Goal: Contribute content: Add original content to the website for others to see

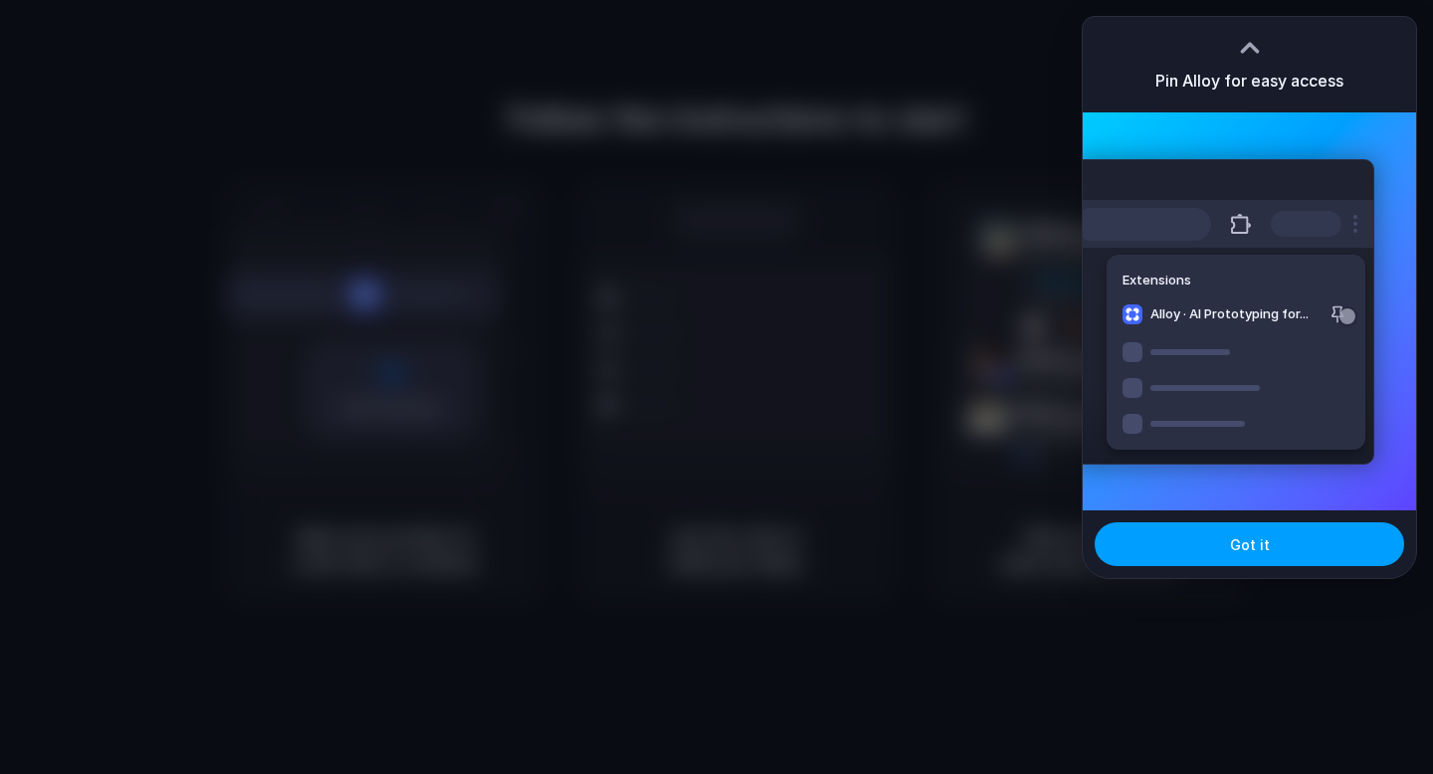
click at [1182, 540] on button "Got it" at bounding box center [1249, 544] width 309 height 44
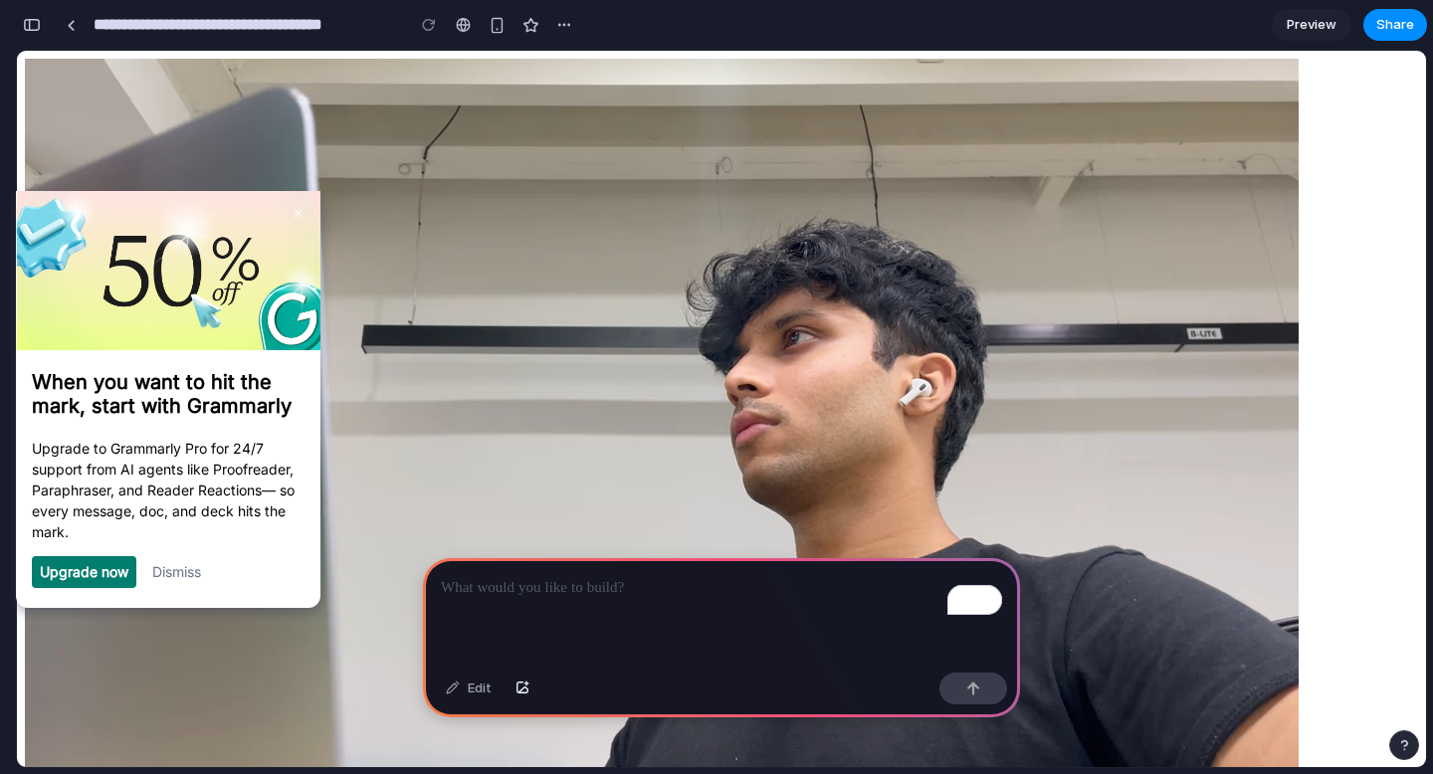
click at [171, 572] on link "Dismiss" at bounding box center [176, 570] width 49 height 17
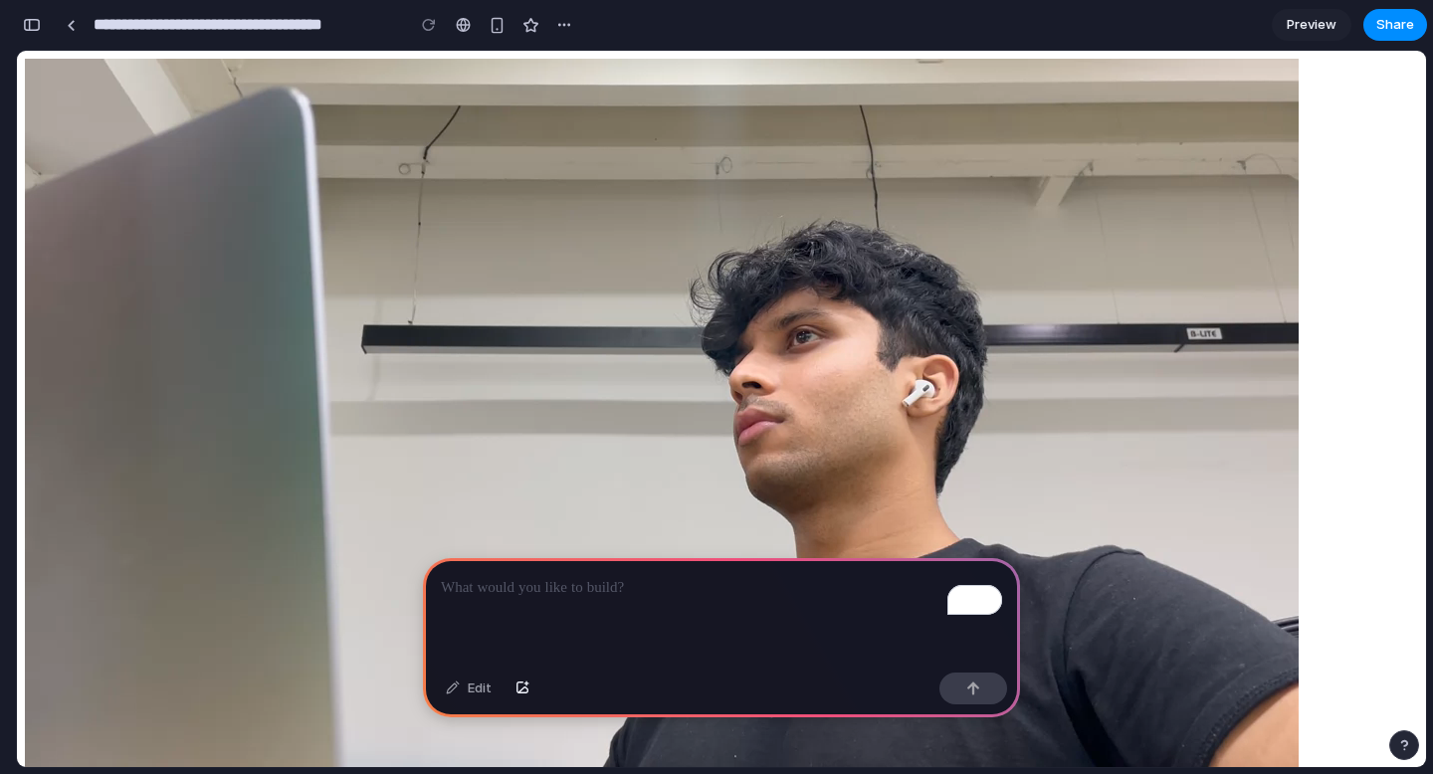
click at [559, 597] on p "To enrich screen reader interactions, please activate Accessibility in Grammarl…" at bounding box center [721, 588] width 561 height 24
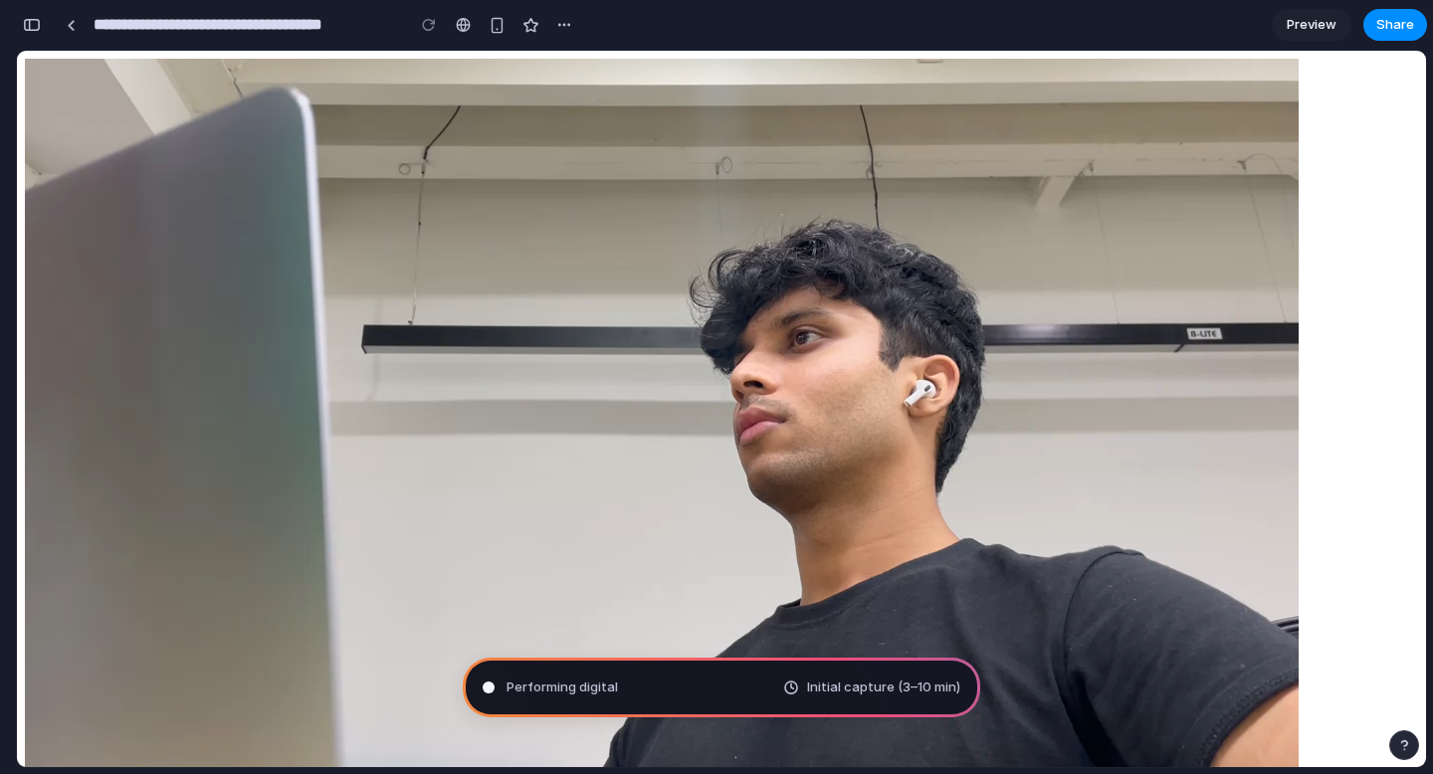
type input "**********"
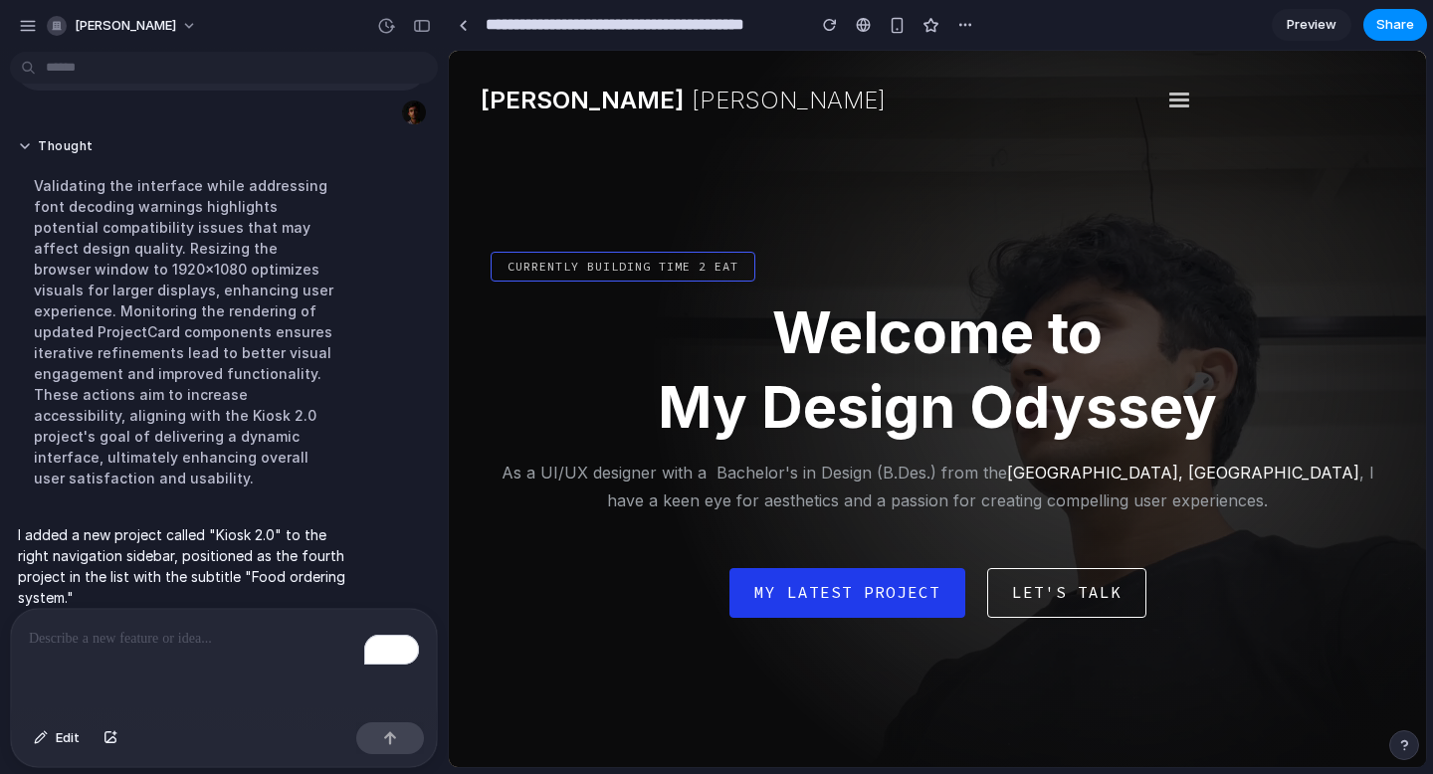
scroll to position [95, 0]
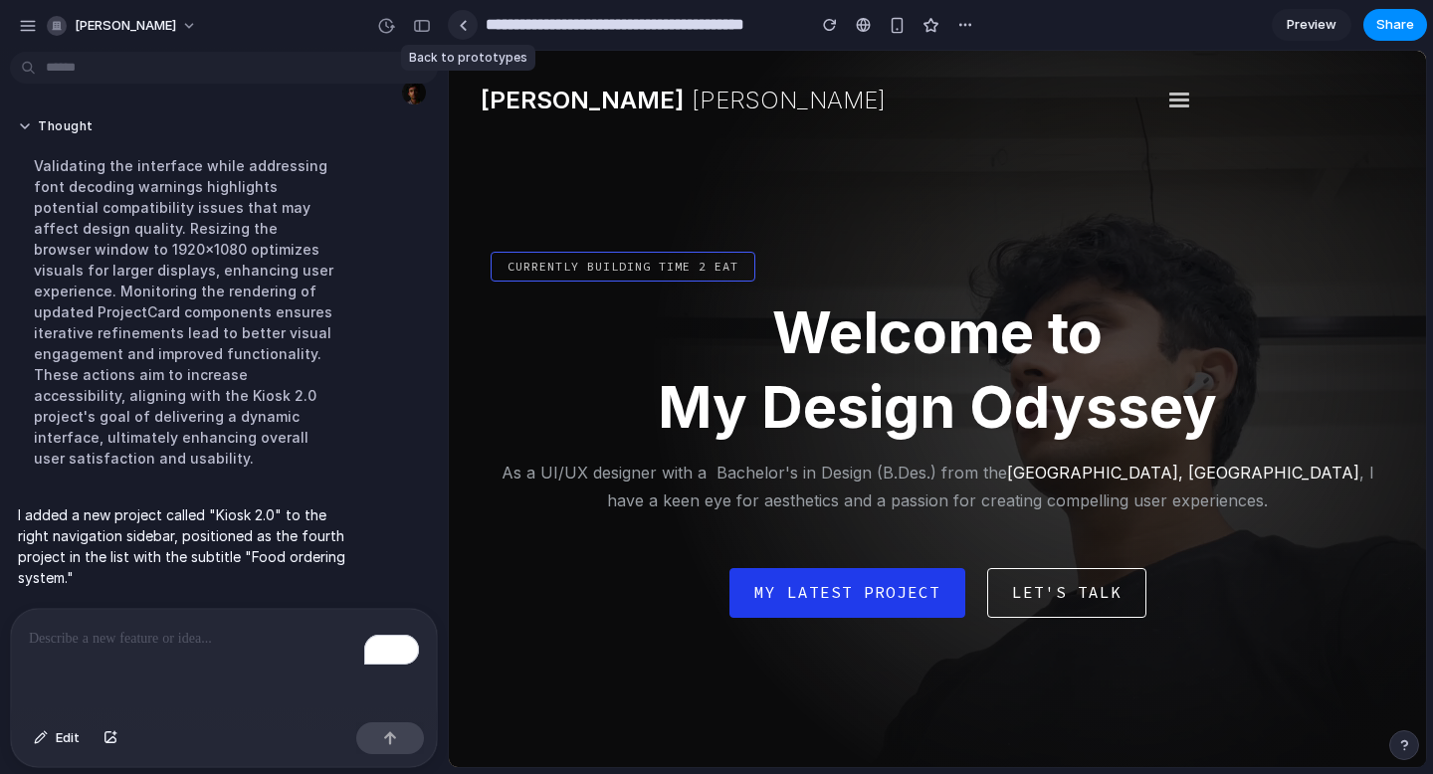
click at [459, 24] on div at bounding box center [463, 25] width 9 height 11
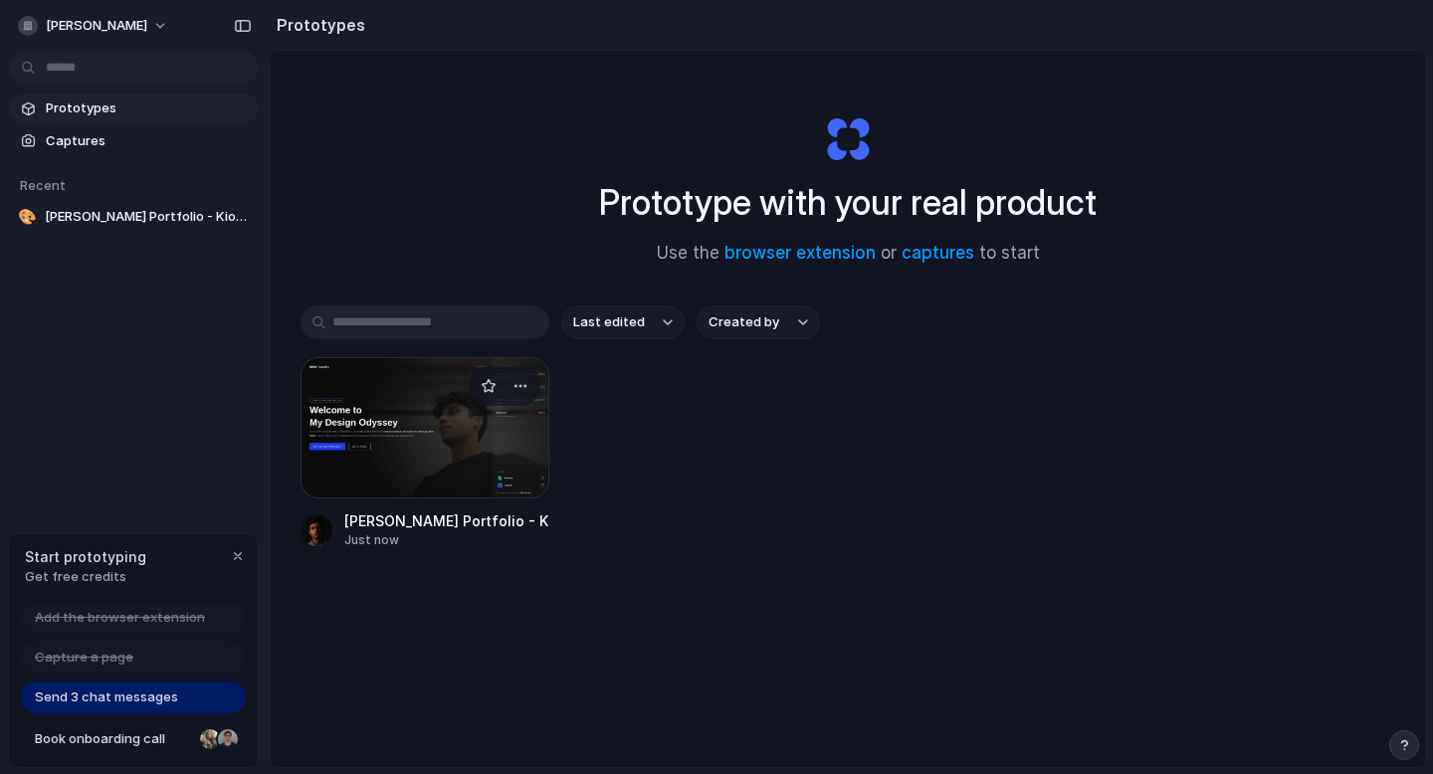
click at [455, 450] on div at bounding box center [425, 427] width 249 height 141
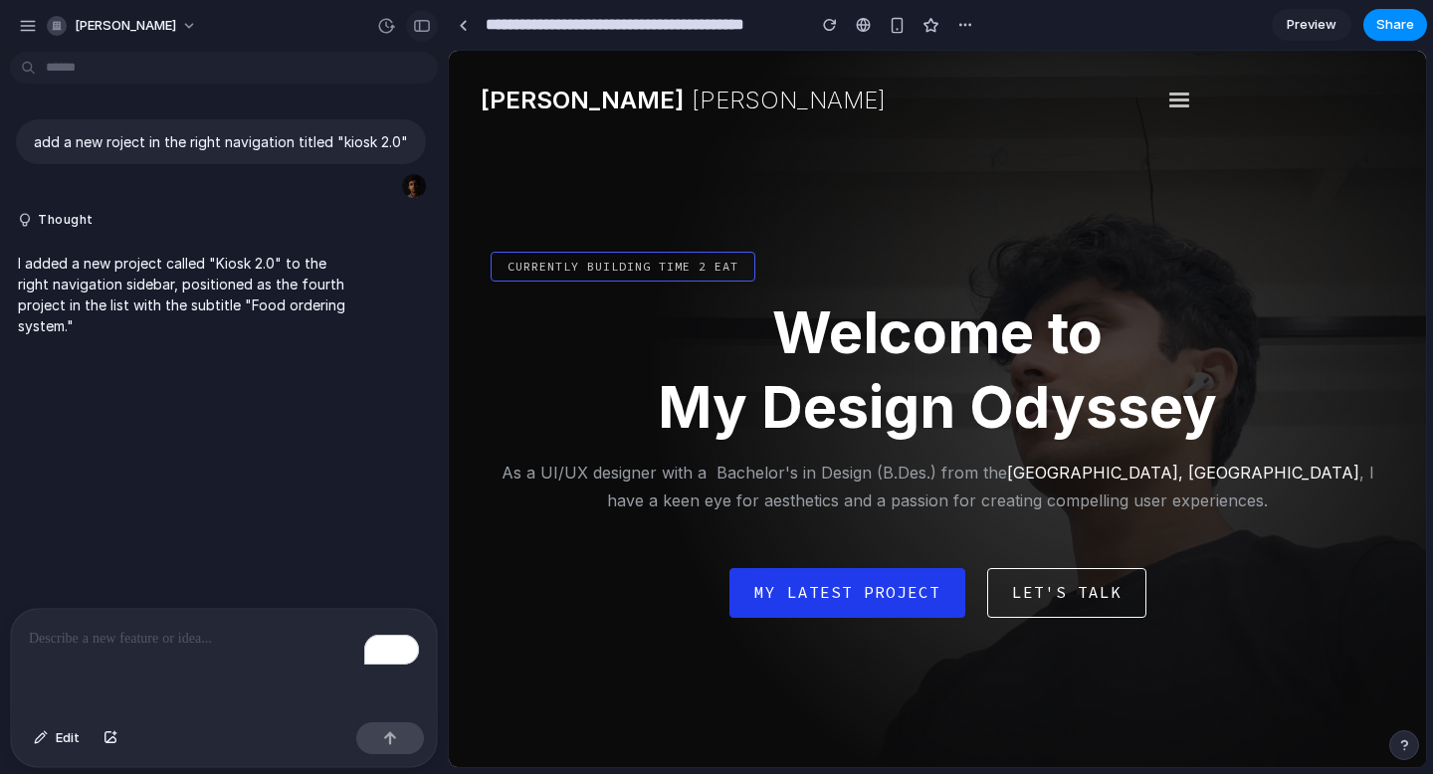
click at [426, 34] on button "button" at bounding box center [422, 26] width 32 height 32
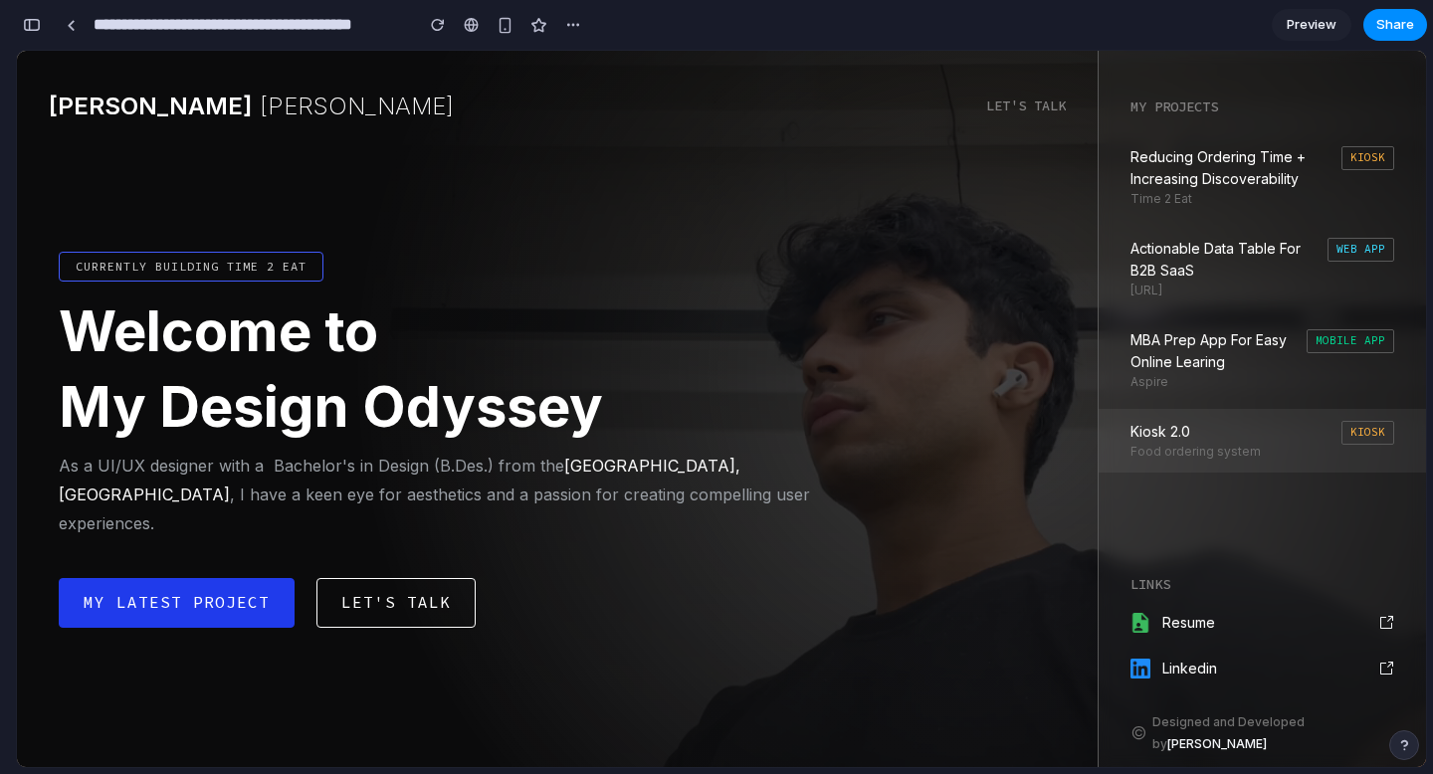
click at [1261, 449] on link "Kiosk 2.0 Food ordering system Kiosk" at bounding box center [1262, 441] width 327 height 64
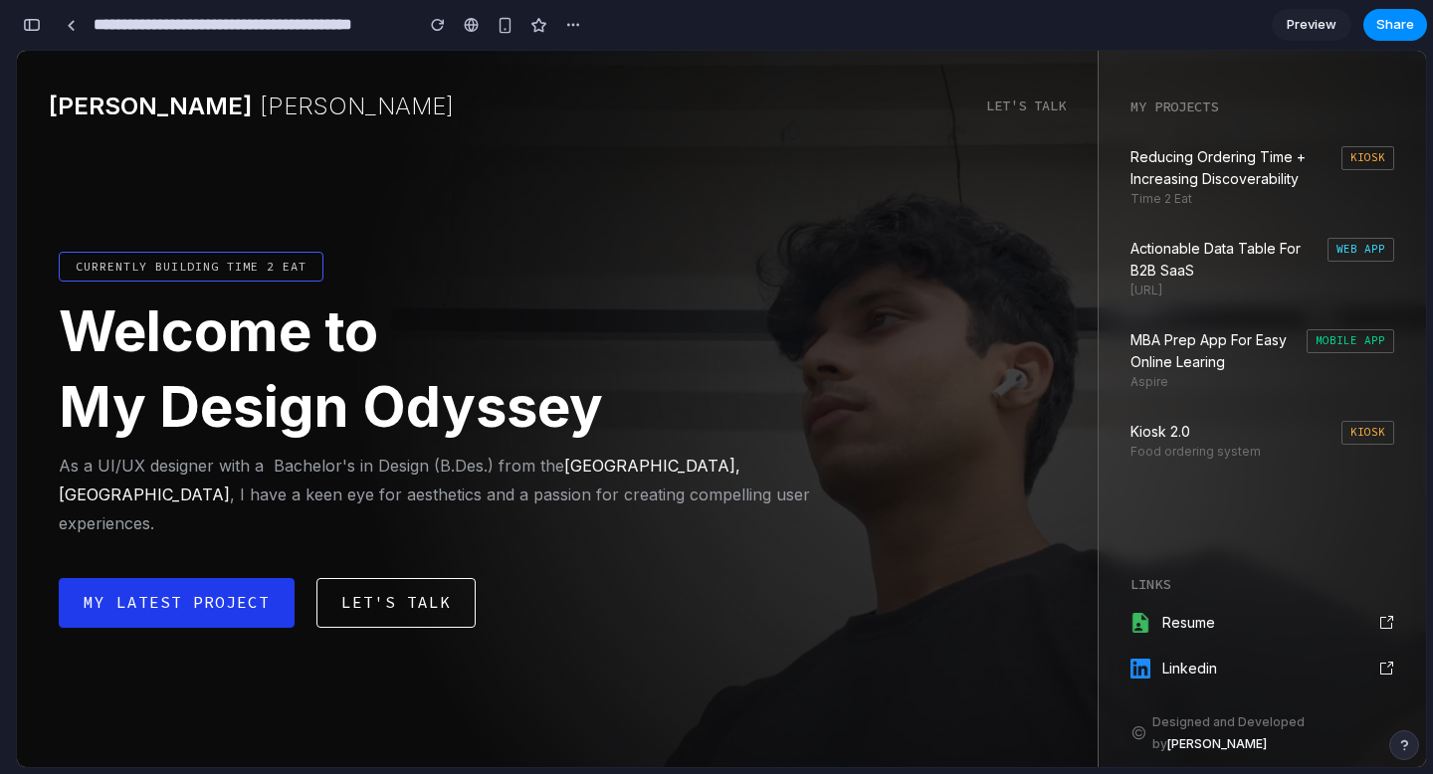
click at [674, 212] on div "Currently building Time 2 Eat Welcome to My Design Odyssey As a UI/UX designer …" at bounding box center [721, 409] width 1409 height 716
click at [508, 36] on button "button" at bounding box center [506, 25] width 30 height 30
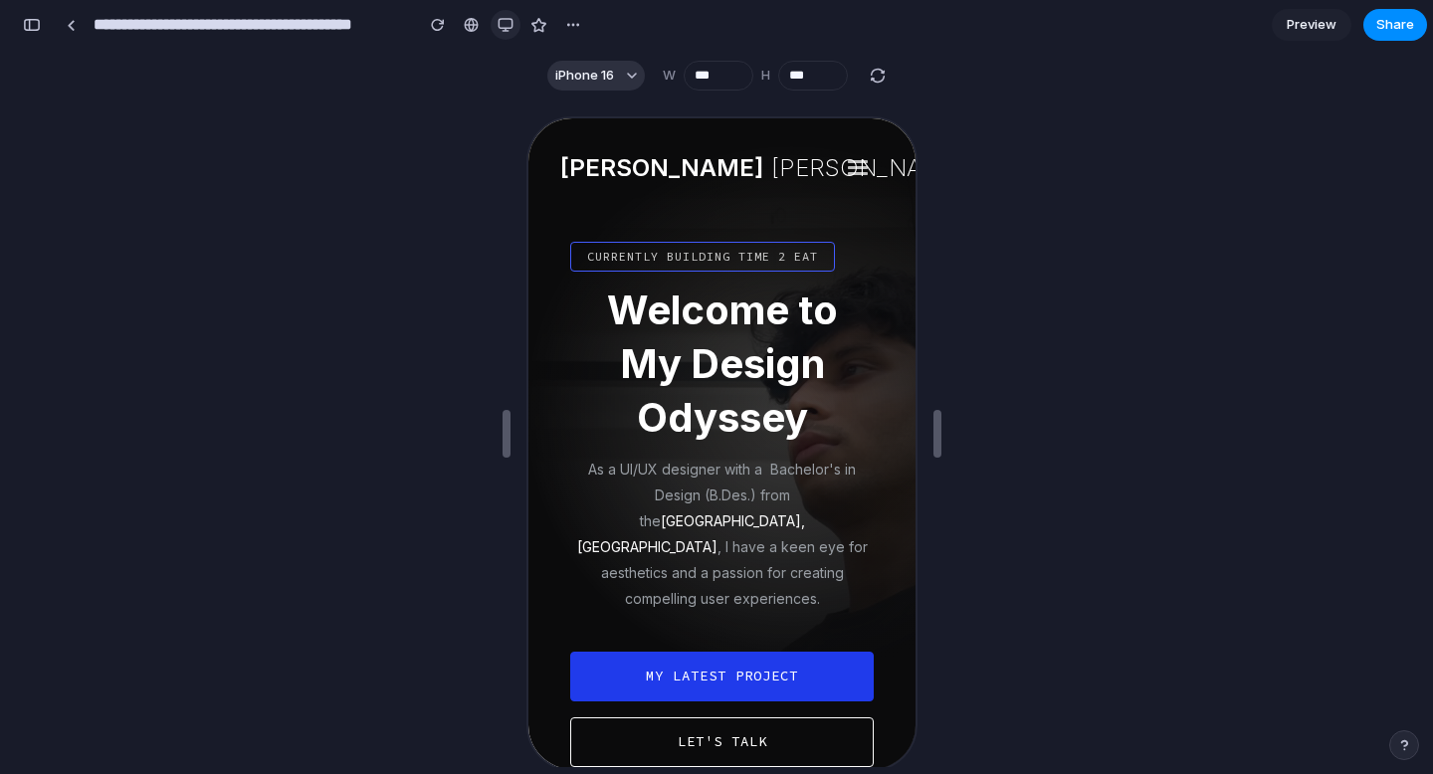
click at [506, 19] on div "button" at bounding box center [506, 25] width 16 height 16
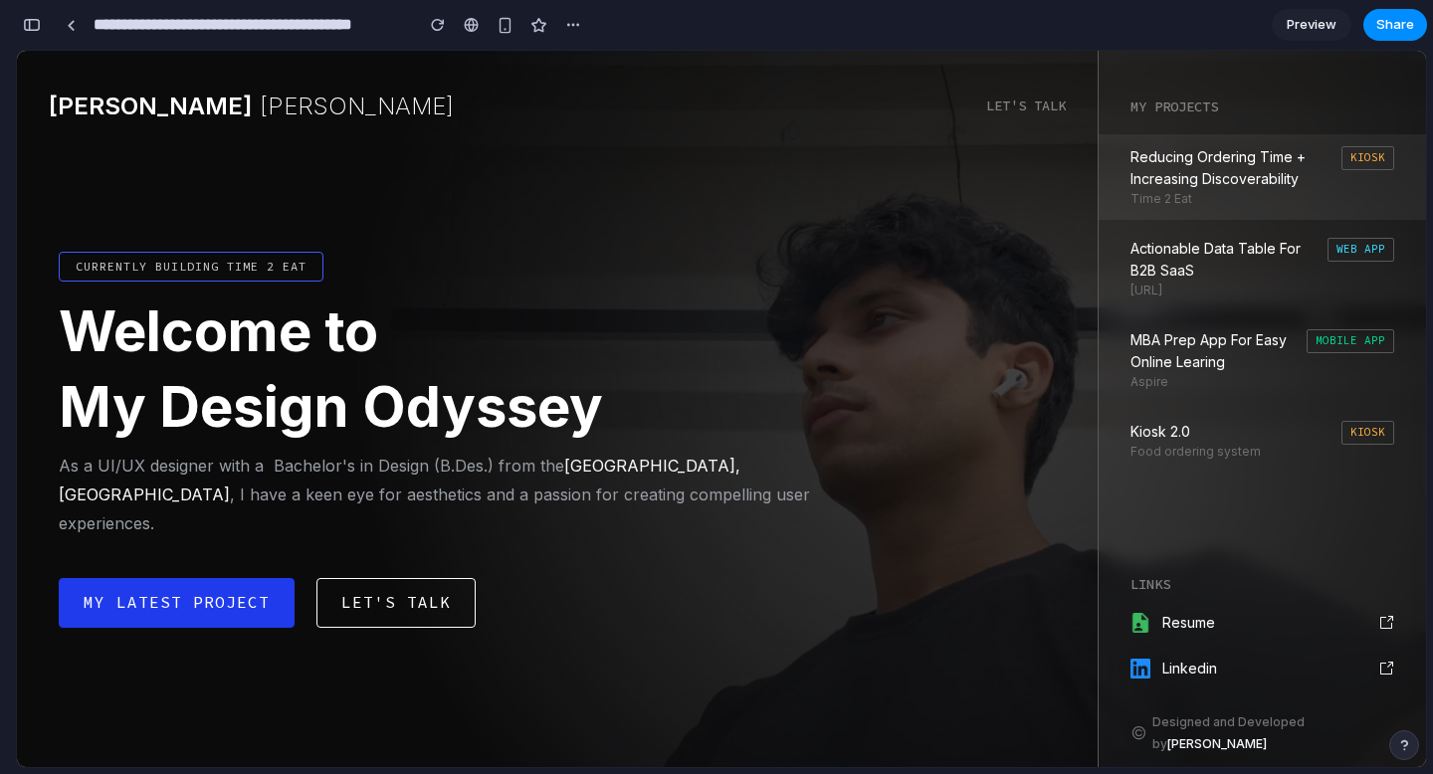
click at [1196, 200] on div "Reducing ordering time + Increasing discoverability Time 2 Eat" at bounding box center [1229, 177] width 199 height 62
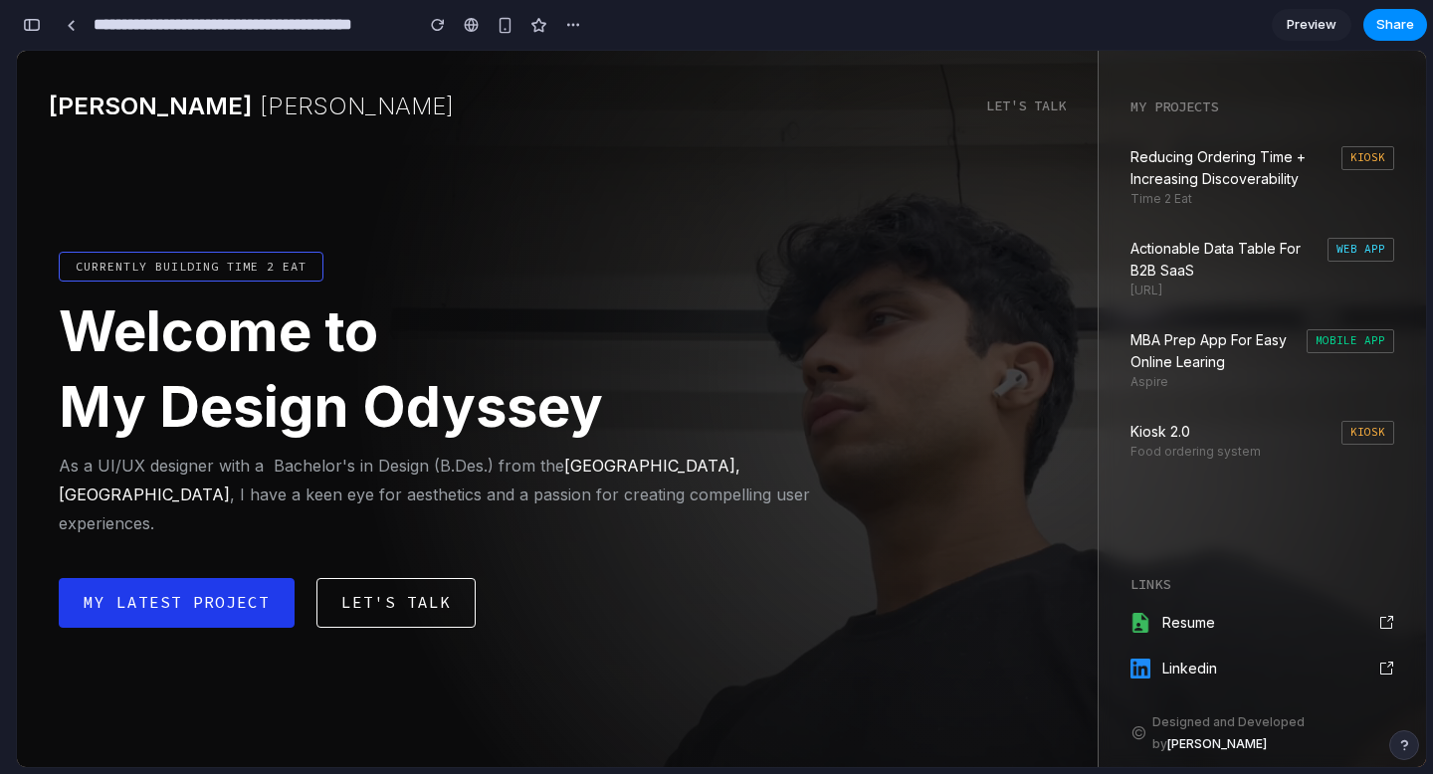
click at [944, 302] on div "Welcome to My Design Odyssey" at bounding box center [516, 370] width 915 height 153
click at [1256, 221] on div "Reducing ordering time + Increasing discoverability Time 2 Eat Kiosk Actionable…" at bounding box center [1262, 303] width 327 height 338
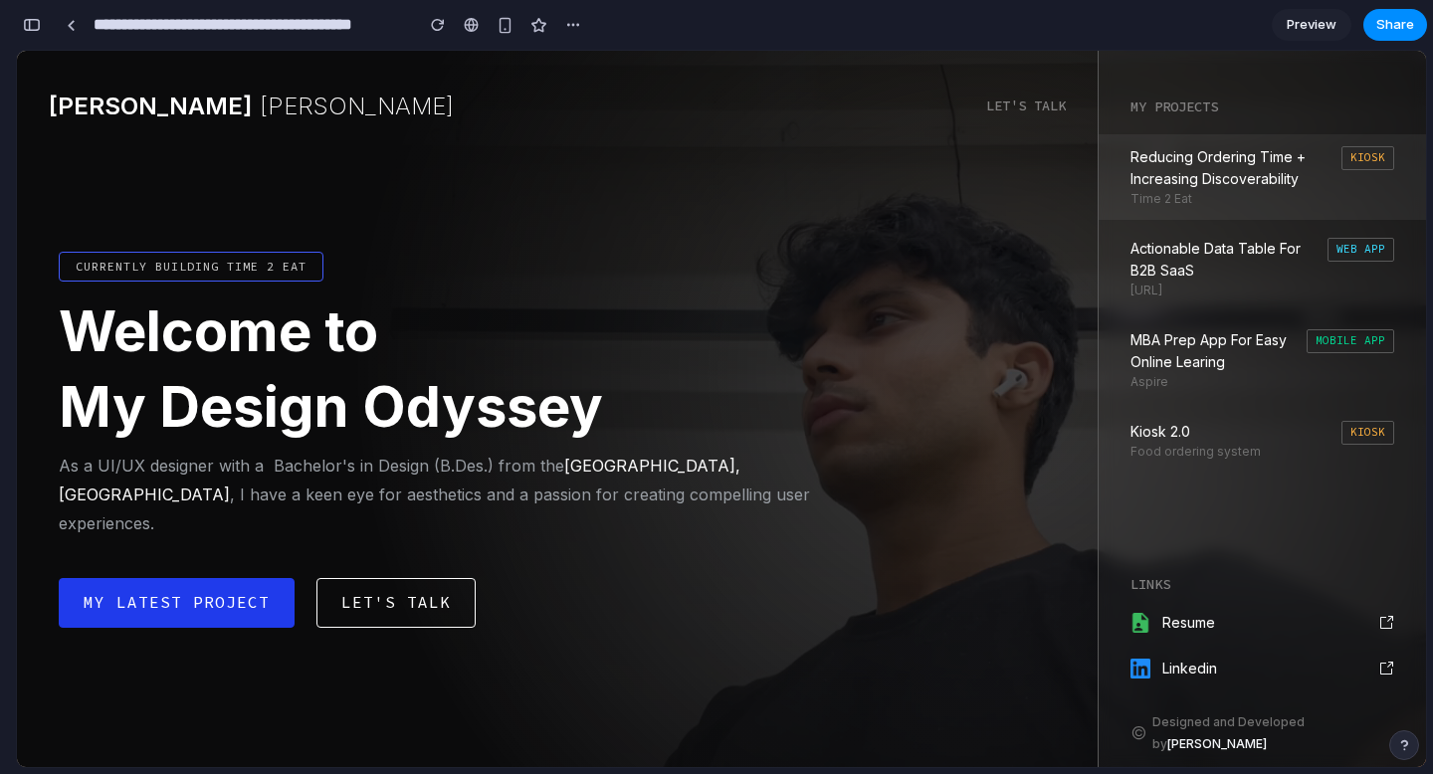
click at [1261, 201] on div "Reducing ordering time + Increasing discoverability Time 2 Eat" at bounding box center [1229, 177] width 199 height 62
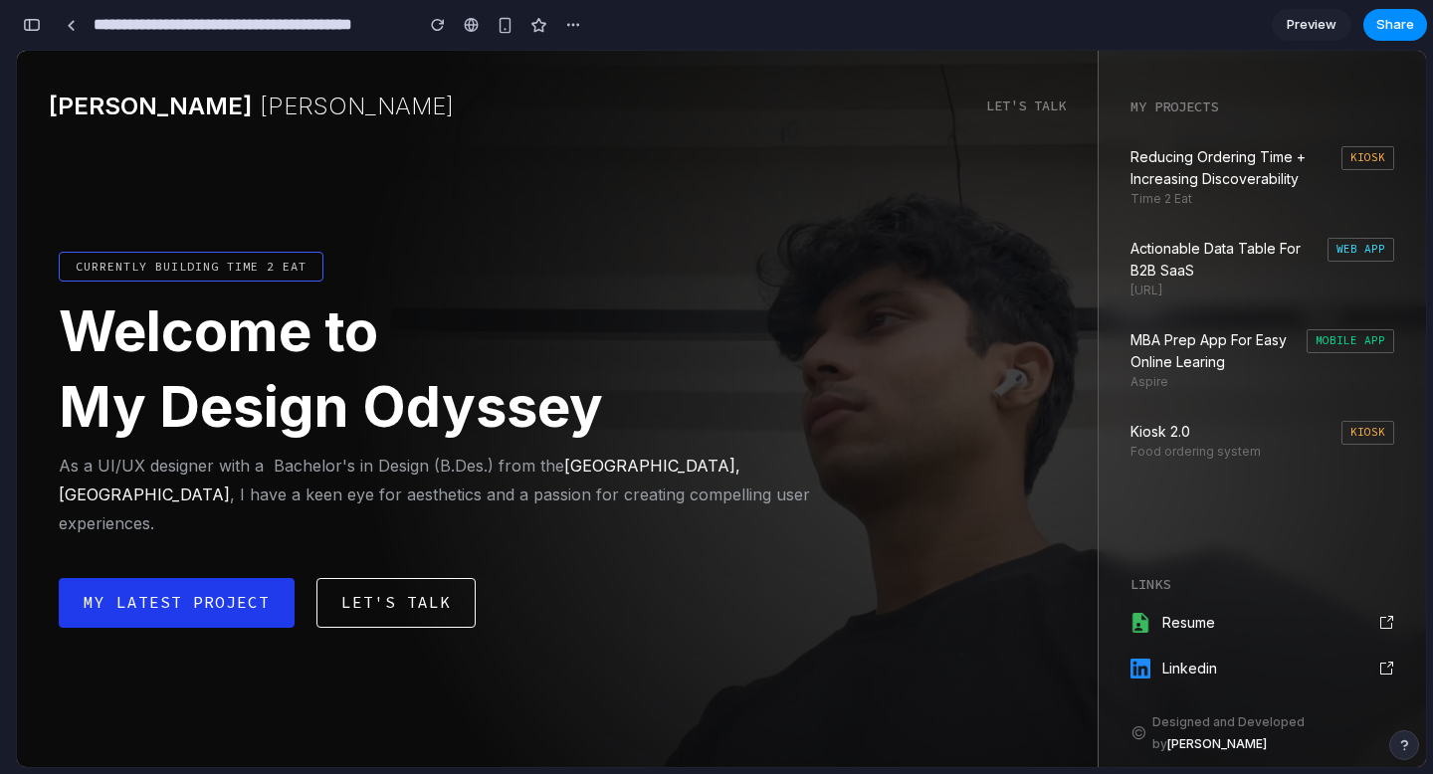
click at [562, 186] on div "Currently building Time 2 Eat Welcome to My Design Odyssey As a UI/UX designer …" at bounding box center [721, 409] width 1409 height 716
